Goal: Task Accomplishment & Management: Use online tool/utility

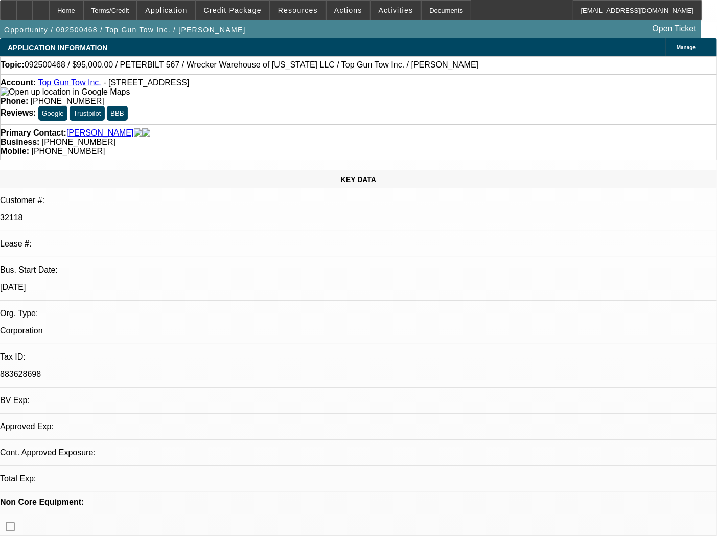
select select "0"
select select "2"
select select "0.1"
select select "4"
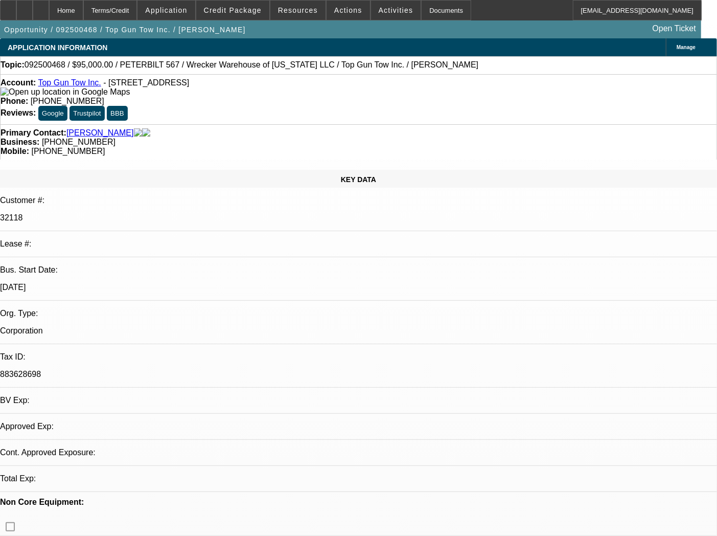
select select "0"
select select "2"
select select "0.1"
select select "4"
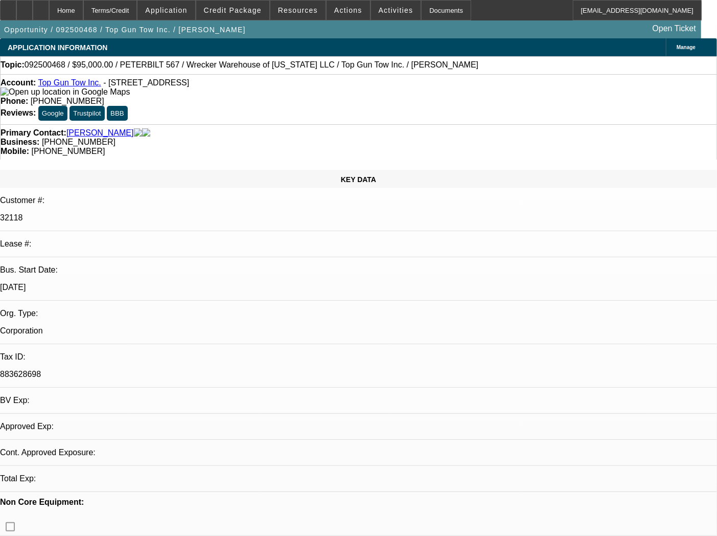
select select "0"
select select "2"
select select "0.1"
select select "4"
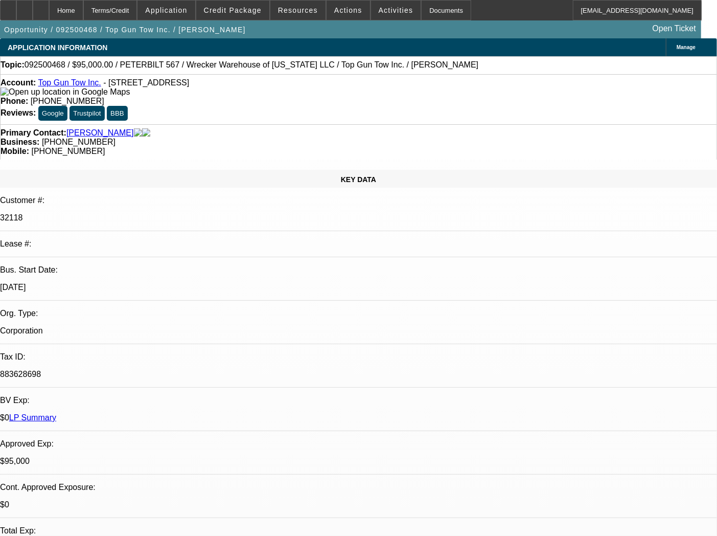
click at [153, 96] on div "Account: Top Gun Tow Inc. - [STREET_ADDRESS]" at bounding box center [359, 87] width 716 height 18
drag, startPoint x: 104, startPoint y: 83, endPoint x: 223, endPoint y: 83, distance: 119.7
click at [223, 83] on div "Account: Top Gun Tow Inc. - [STREET_ADDRESS]" at bounding box center [359, 87] width 716 height 18
copy span "[STREET_ADDRESS]"
click at [216, 105] on div "Account: Top Gun Tow Inc. - [STREET_ADDRESS] Phone: [PHONE_NUMBER] Reviews: Goo…" at bounding box center [358, 99] width 717 height 50
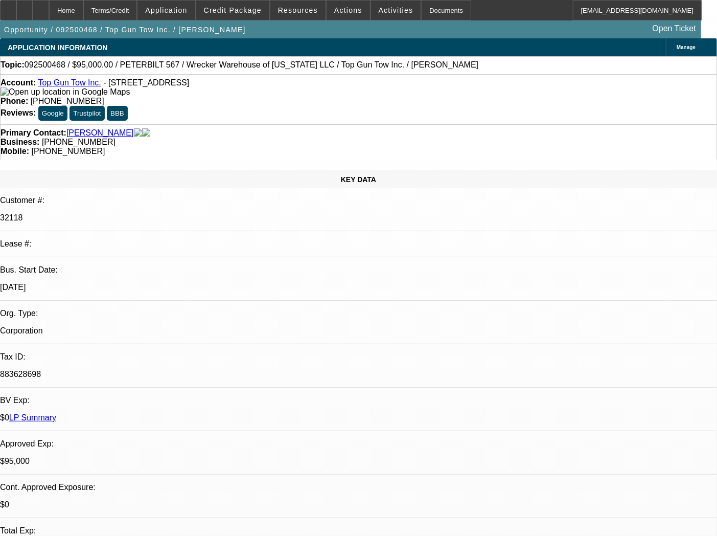
drag, startPoint x: 228, startPoint y: 82, endPoint x: 47, endPoint y: 87, distance: 181.1
click at [47, 87] on div "Account: Top Gun Tow Inc. - [STREET_ADDRESS]" at bounding box center [359, 87] width 716 height 18
copy div "Top Gun Tow Inc. - [STREET_ADDRESS]"
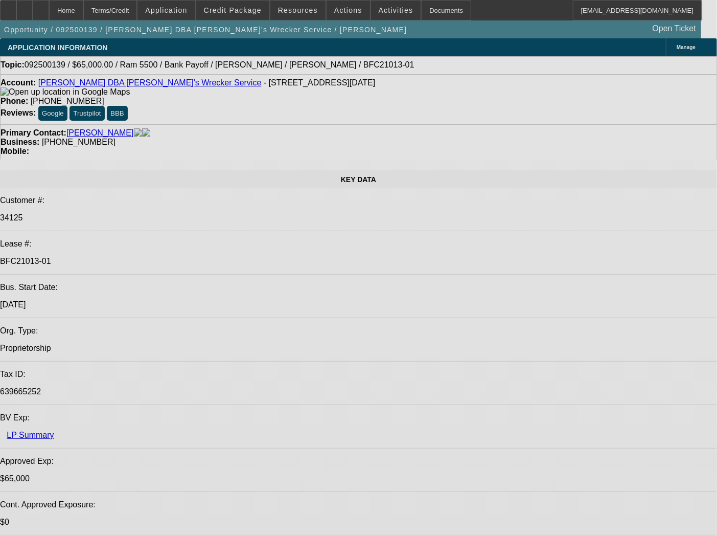
select select "0"
select select "6"
select select "0"
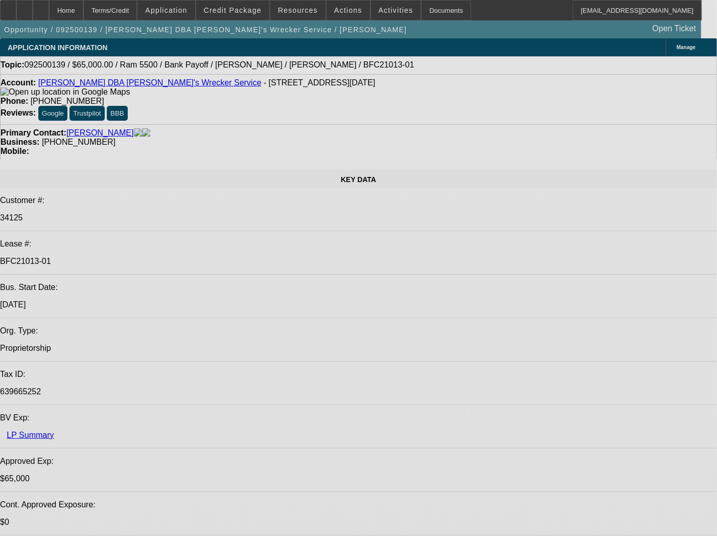
select select "0"
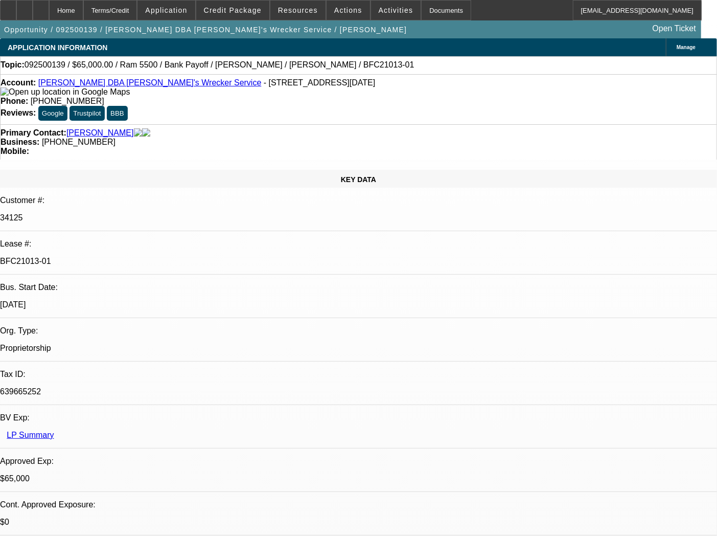
select select "6"
select select "0"
select select "6"
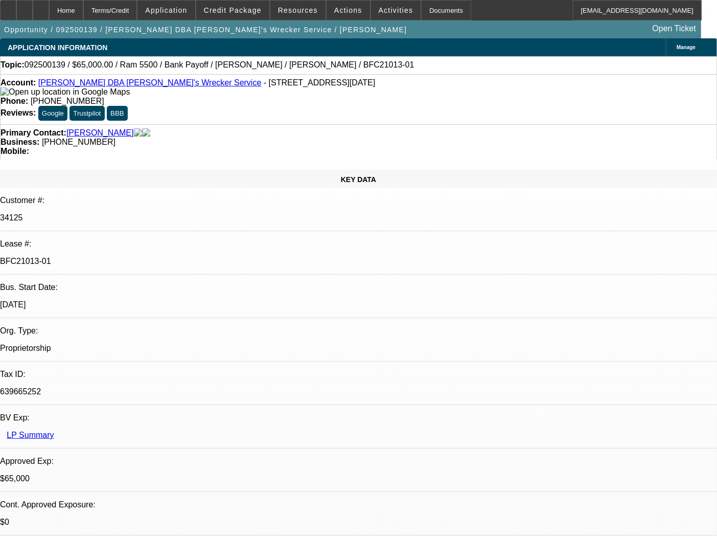
select select "0"
select select "6"
click at [396, 9] on span at bounding box center [396, 10] width 50 height 25
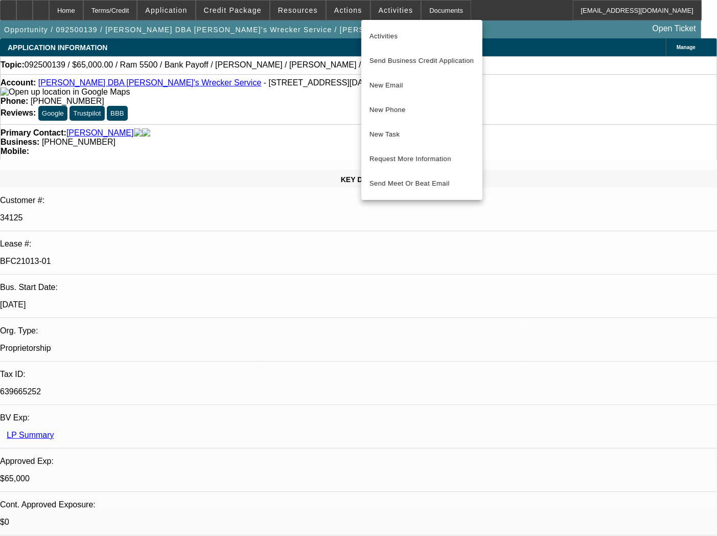
click at [346, 9] on div at bounding box center [358, 268] width 717 height 536
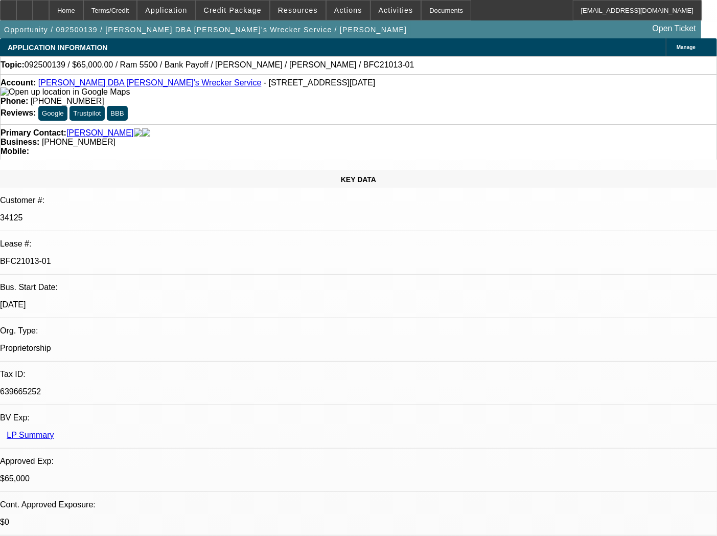
click at [346, 9] on span "Actions" at bounding box center [348, 10] width 28 height 8
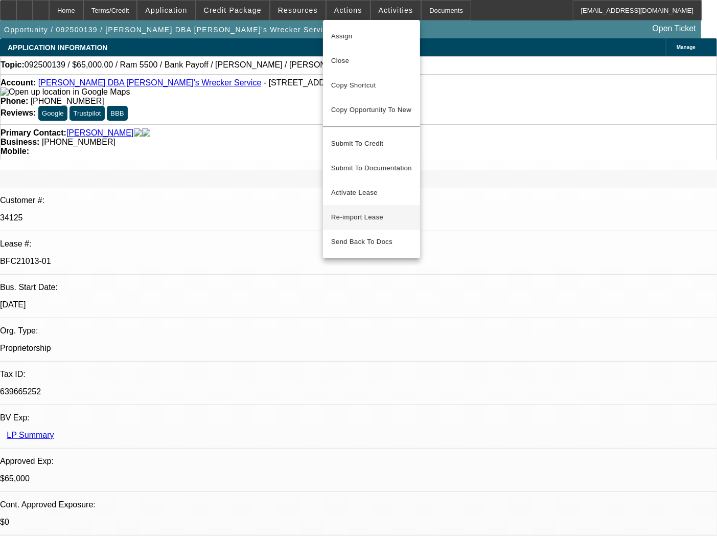
click at [365, 213] on span "Re-import Lease" at bounding box center [357, 217] width 52 height 8
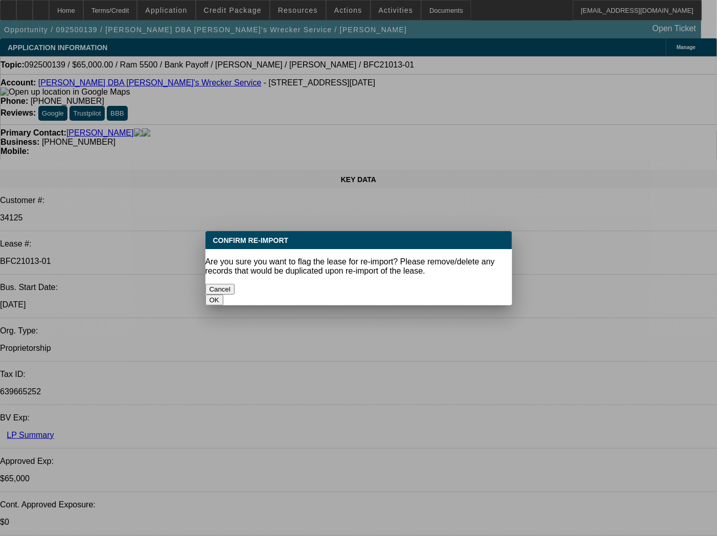
click at [223, 295] on button "OK" at bounding box center [215, 300] width 18 height 11
